Goal: Task Accomplishment & Management: Manage account settings

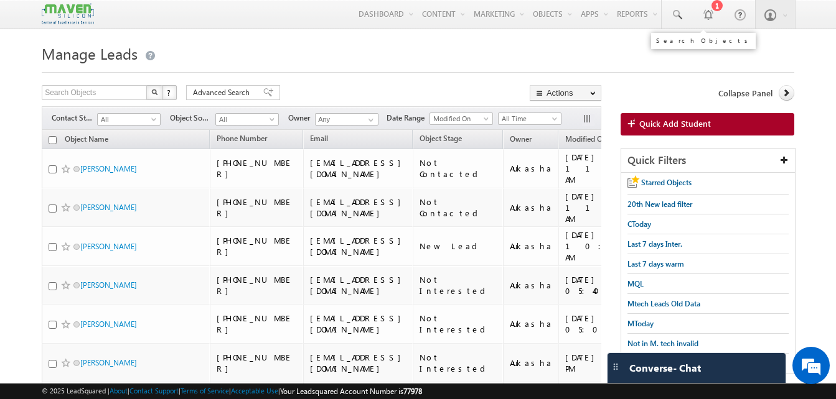
click at [669, 22] on link at bounding box center [676, 14] width 30 height 29
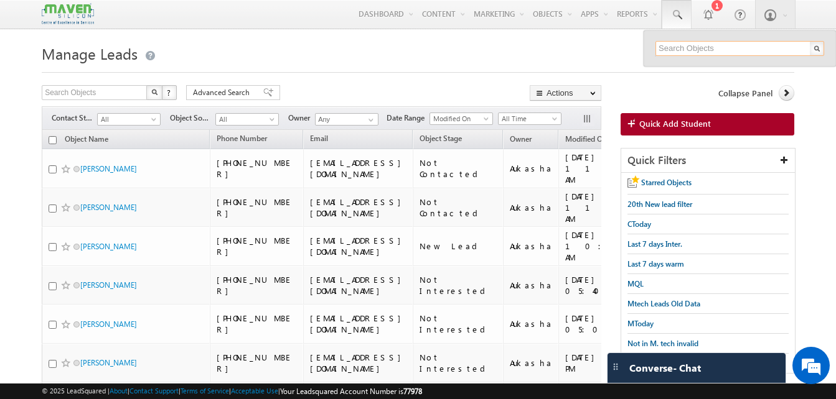
click at [712, 53] on input "text" at bounding box center [739, 48] width 169 height 15
paste input "6281080676"
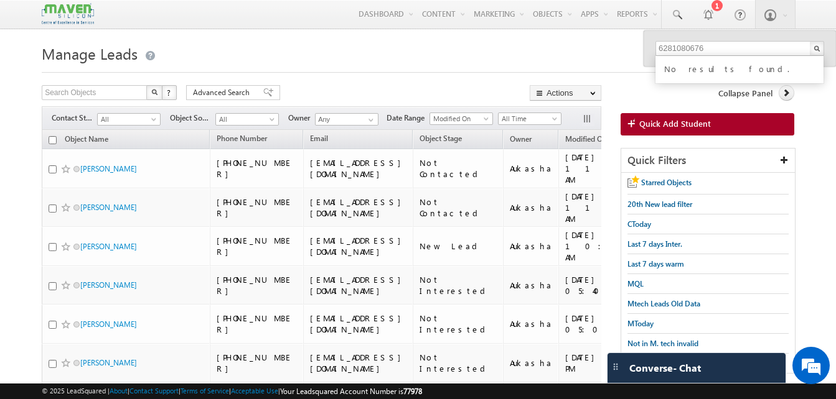
click at [544, 58] on h1 "Manage Leads" at bounding box center [418, 52] width 752 height 24
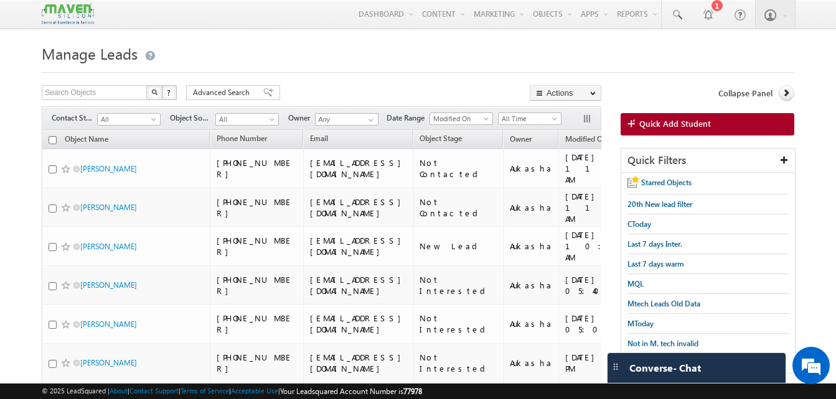
click at [409, 57] on h1 "Manage Leads" at bounding box center [418, 52] width 752 height 24
click at [677, 21] on link at bounding box center [676, 14] width 30 height 29
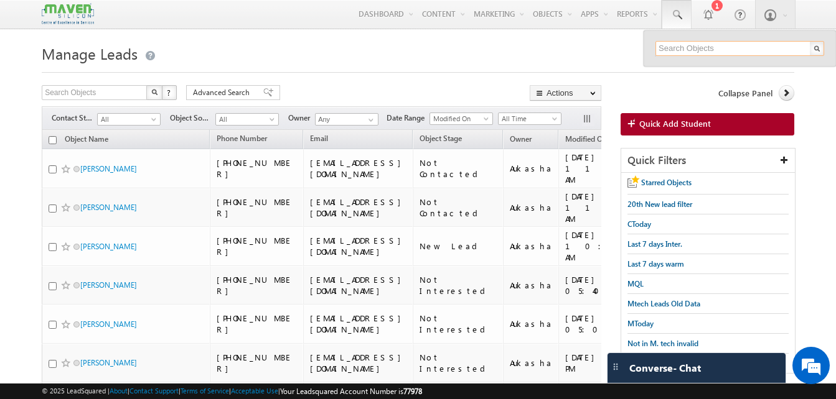
click at [702, 47] on input "text" at bounding box center [739, 48] width 169 height 15
paste input "9975433296"
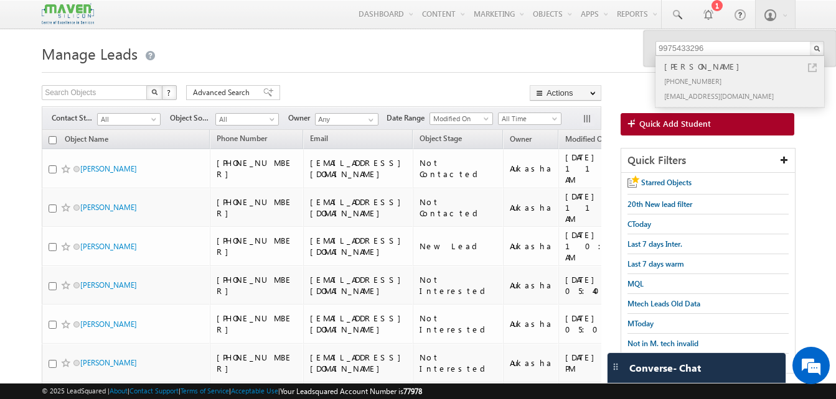
click at [811, 67] on link at bounding box center [812, 67] width 9 height 9
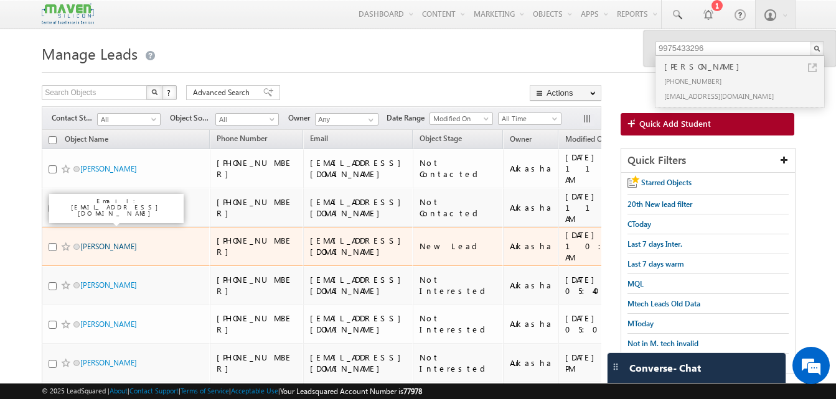
click at [108, 242] on link "[PERSON_NAME]" at bounding box center [108, 246] width 57 height 9
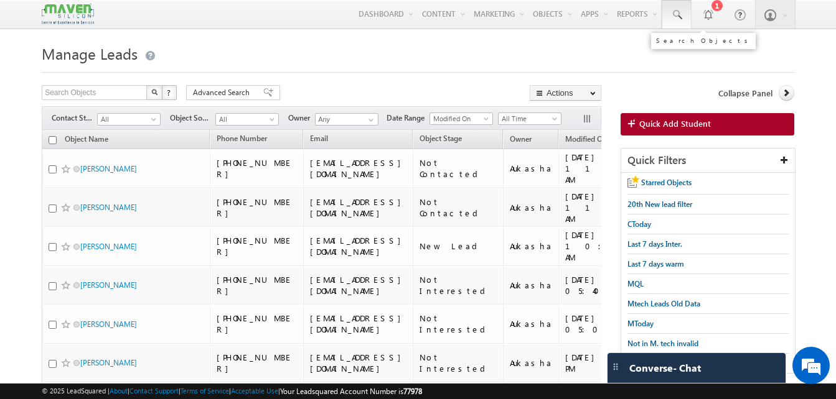
click at [679, 12] on span at bounding box center [676, 15] width 12 height 12
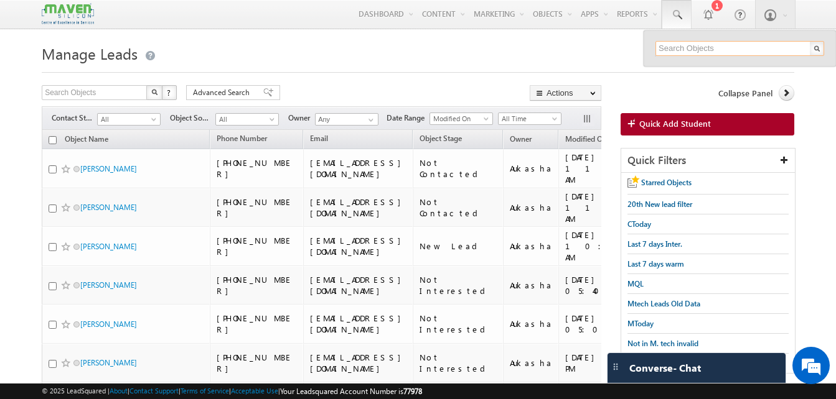
click at [691, 47] on input "text" at bounding box center [739, 48] width 169 height 15
paste input "9441045109"
type input "9441045109"
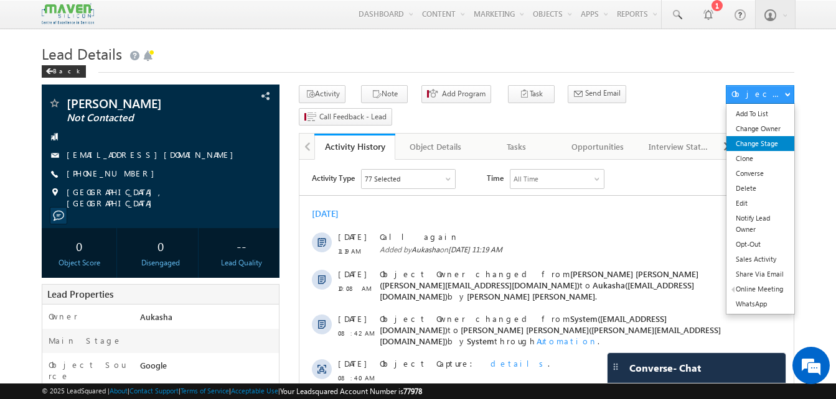
click at [768, 137] on link "Change Stage" at bounding box center [760, 143] width 68 height 15
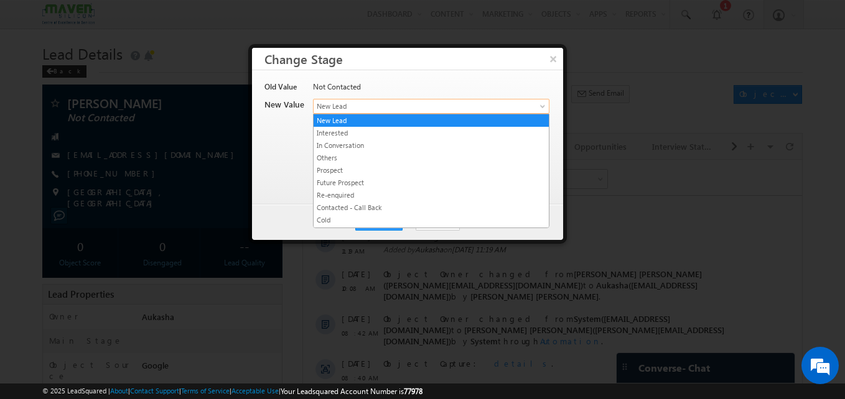
click at [363, 111] on span "New Lead" at bounding box center [411, 106] width 194 height 11
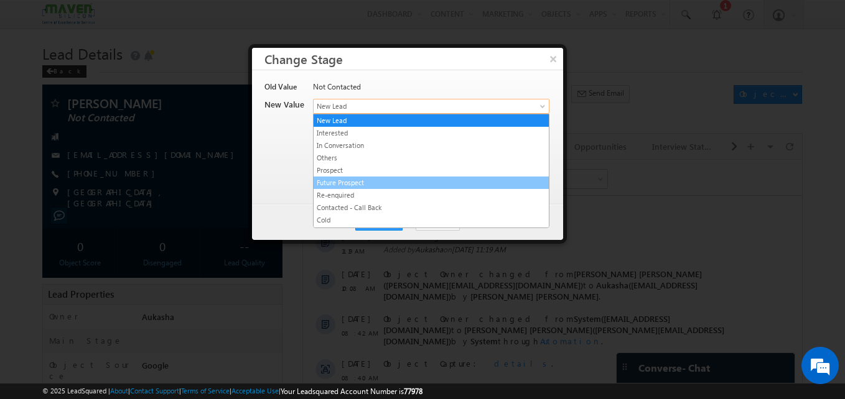
scroll to position [235, 0]
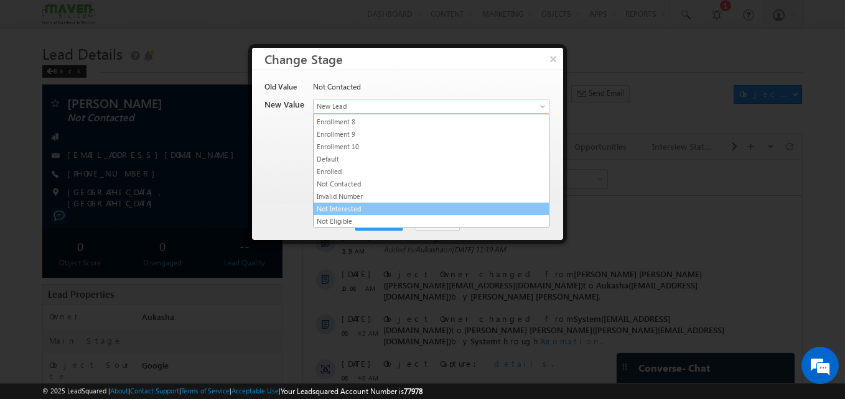
click at [348, 211] on link "Not Interested" at bounding box center [431, 208] width 235 height 11
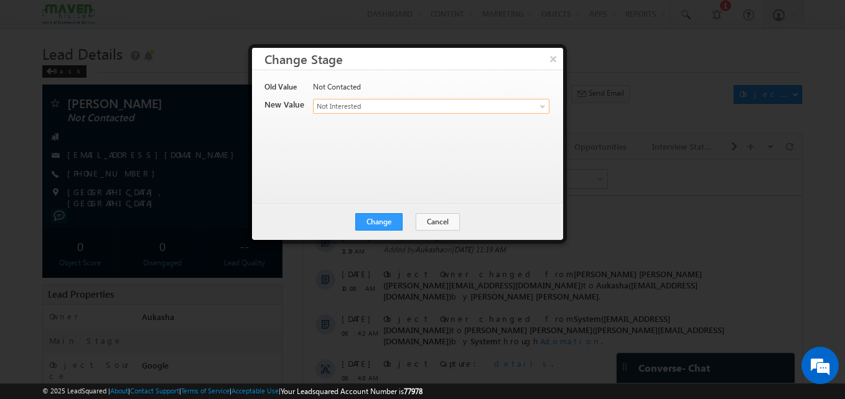
click at [406, 155] on div "Old Value Not Contacted New Value Contact Stage * New Lead Interested In Conver…" at bounding box center [406, 131] width 284 height 100
click at [380, 229] on button "Change" at bounding box center [378, 221] width 47 height 17
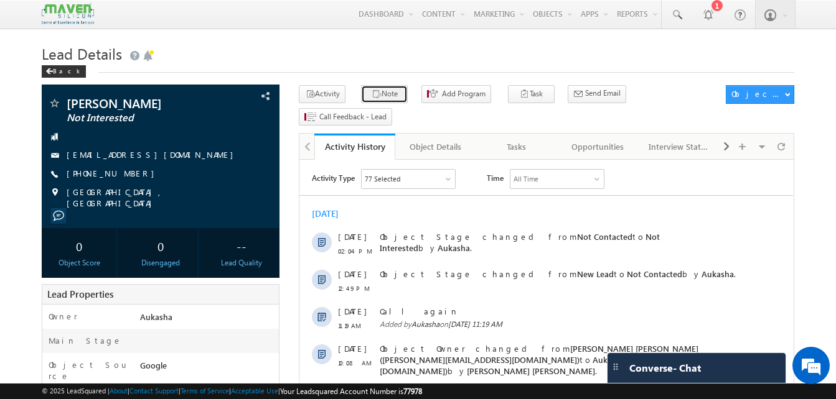
click at [381, 92] on button "Note" at bounding box center [384, 94] width 47 height 18
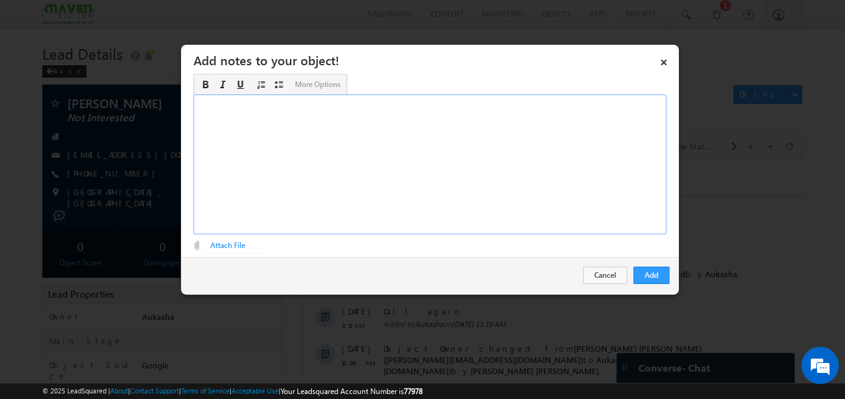
click at [399, 187] on div "Rich Text Editor, Description-inline-editor-div" at bounding box center [429, 165] width 473 height 140
paste div "Rich Text Editor, Description-inline-editor-div"
click at [656, 280] on button "Add" at bounding box center [651, 275] width 36 height 17
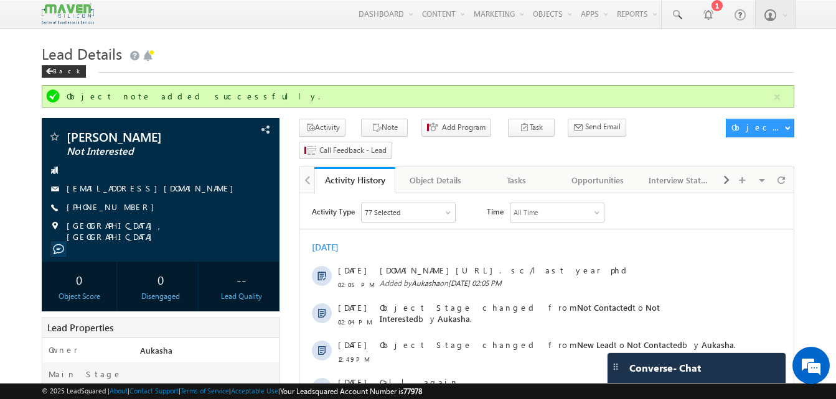
click at [272, 55] on h1 "Lead Details" at bounding box center [418, 52] width 752 height 24
